Goal: Information Seeking & Learning: Compare options

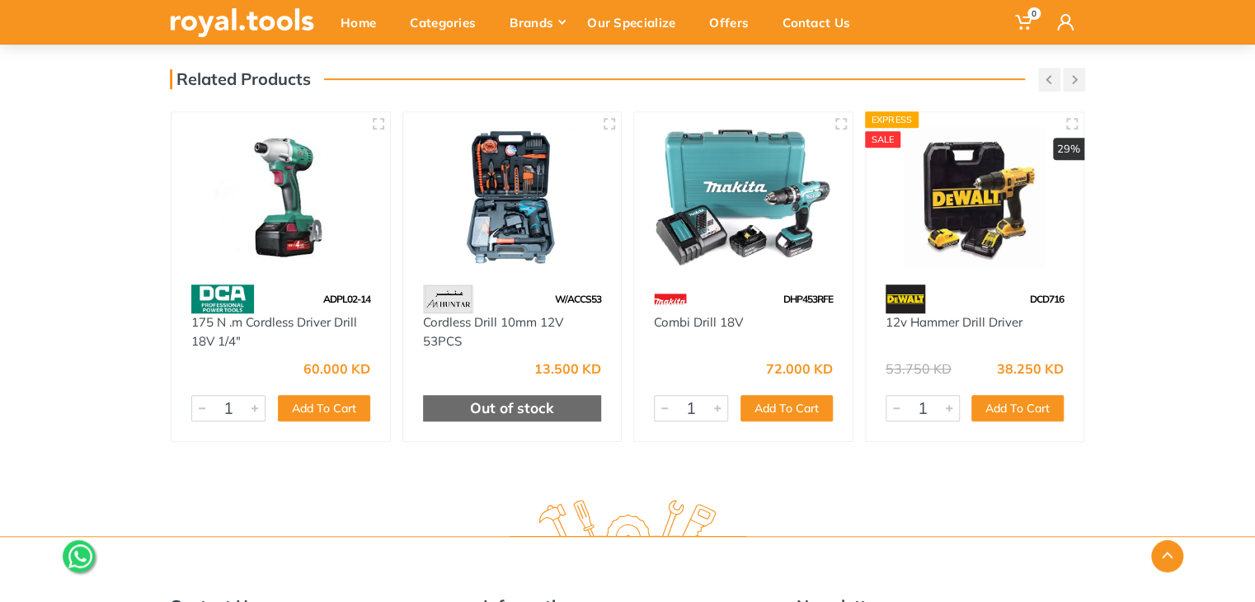
scroll to position [407, 0]
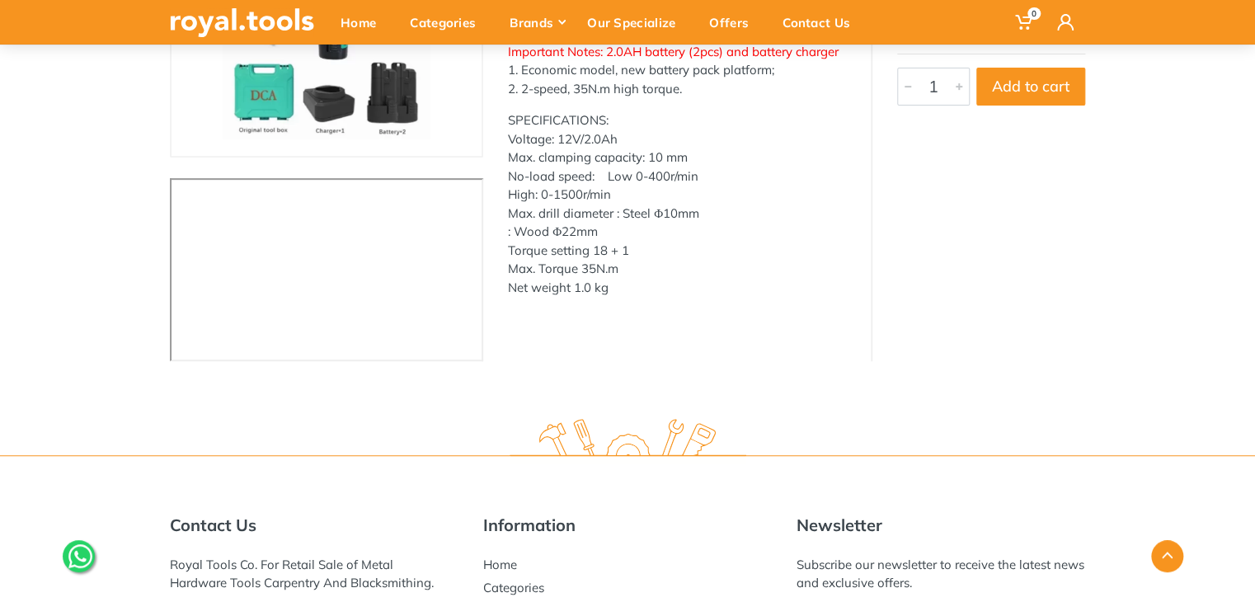
scroll to position [247, 0]
